Goal: Find specific page/section

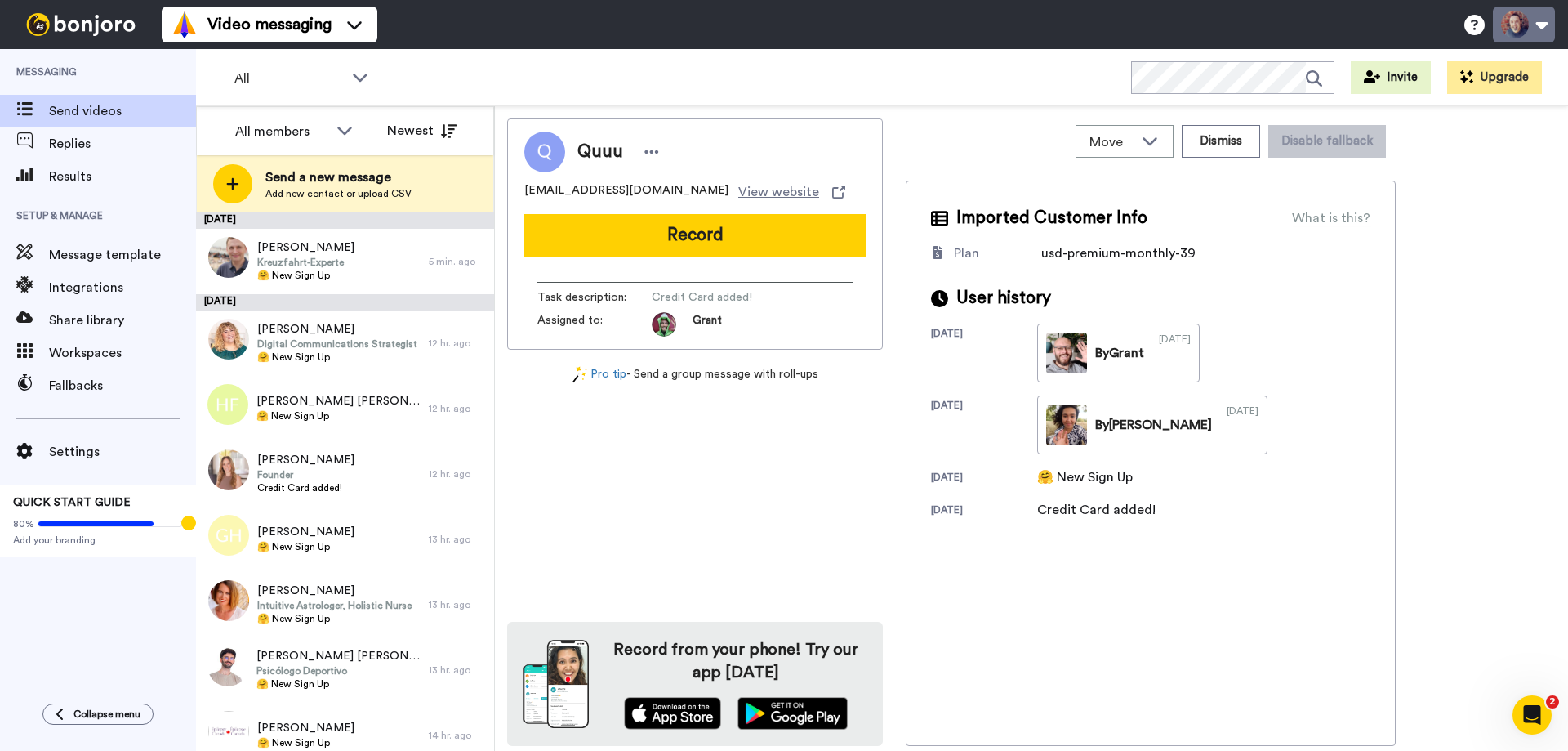
click at [1521, 28] on button at bounding box center [1524, 25] width 62 height 36
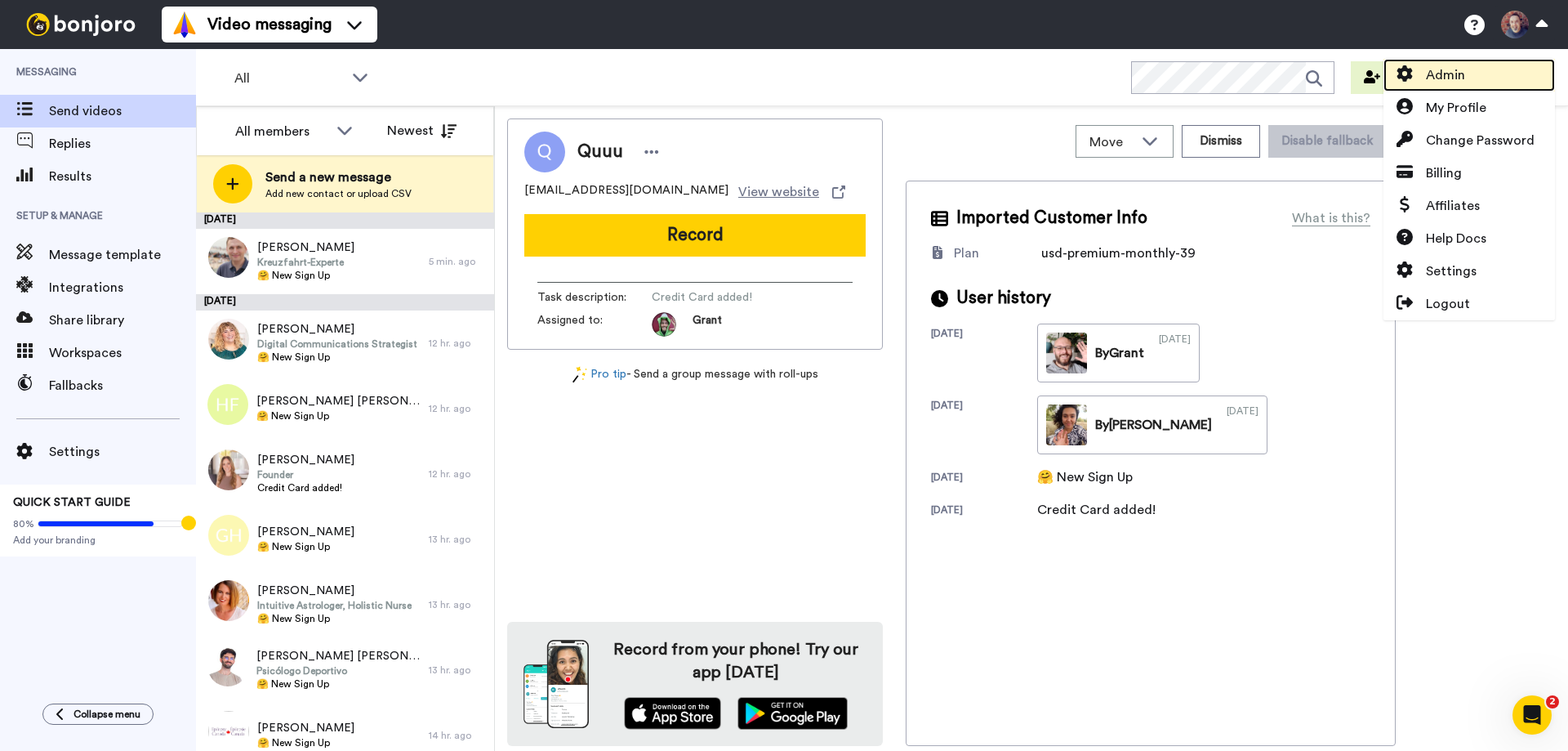
click at [1435, 76] on span "Admin" at bounding box center [1445, 76] width 39 height 20
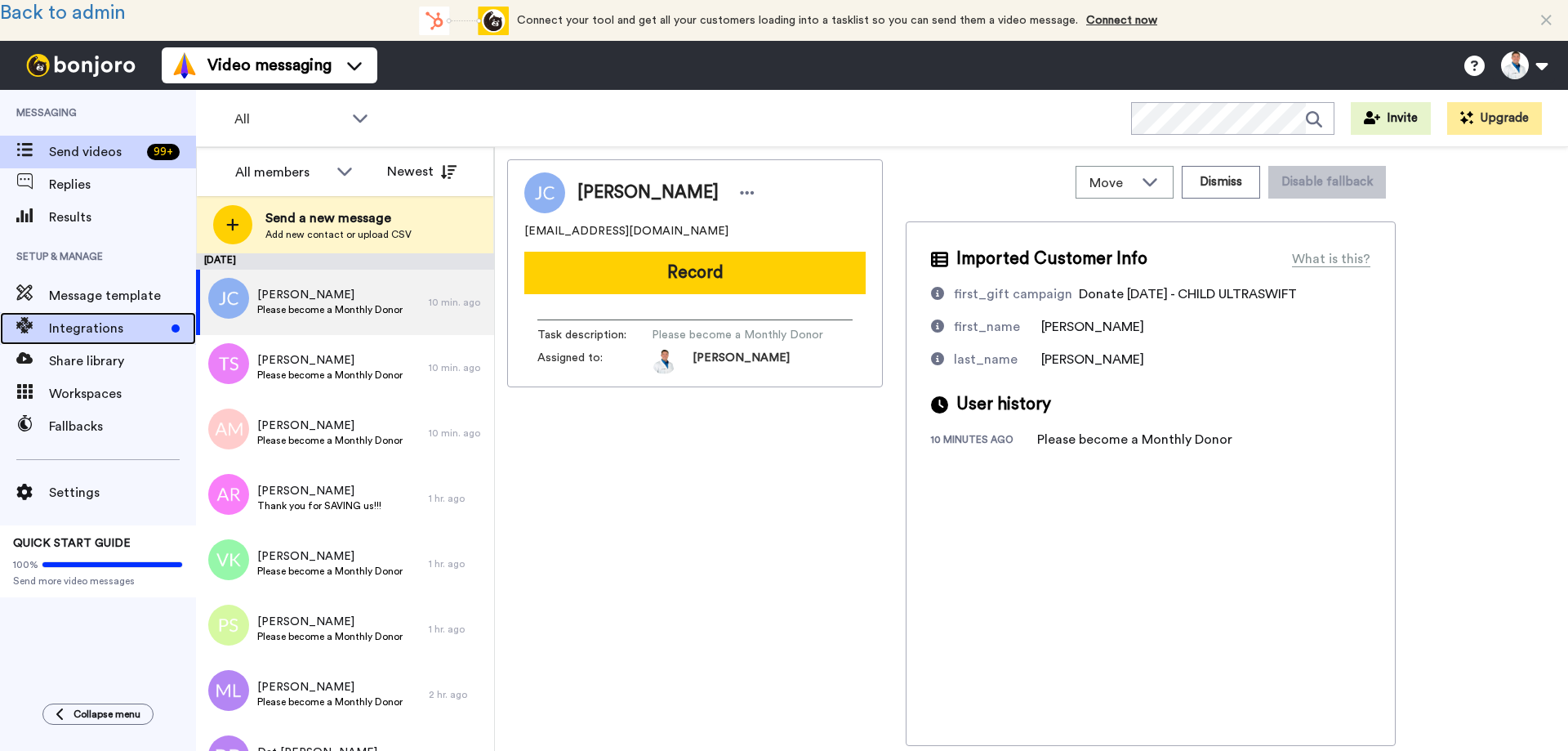
click at [94, 323] on span "Integrations" at bounding box center [107, 328] width 116 height 20
